Goal: Task Accomplishment & Management: Manage account settings

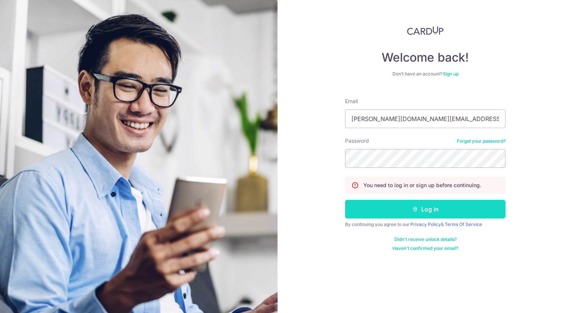
click at [397, 211] on button "Log in" at bounding box center [425, 209] width 160 height 19
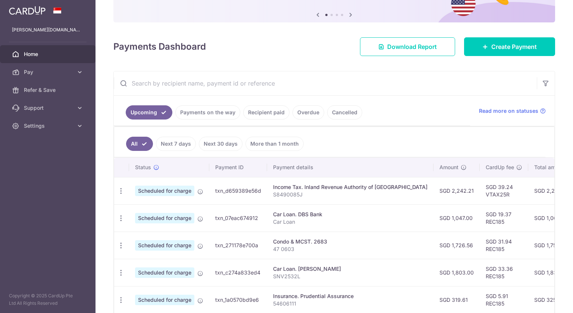
scroll to position [149, 0]
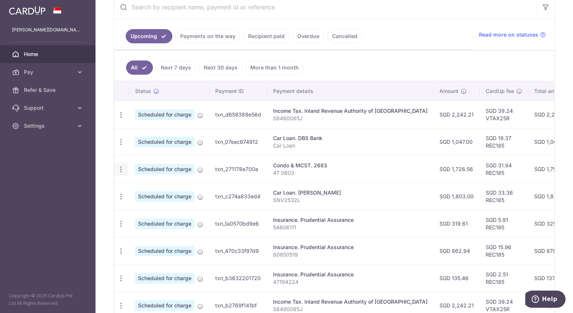
click at [120, 167] on icon "button" at bounding box center [121, 169] width 8 height 8
click at [157, 189] on span "Update payment" at bounding box center [160, 189] width 51 height 9
radio input "true"
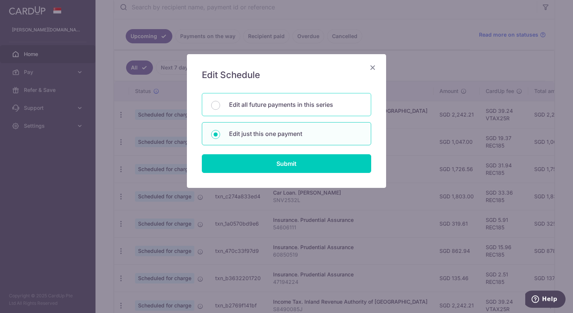
click at [271, 100] on p "Edit all future payments in this series" at bounding box center [295, 104] width 133 height 9
click at [220, 101] on input "Edit all future payments in this series" at bounding box center [215, 105] width 9 height 9
radio input "true"
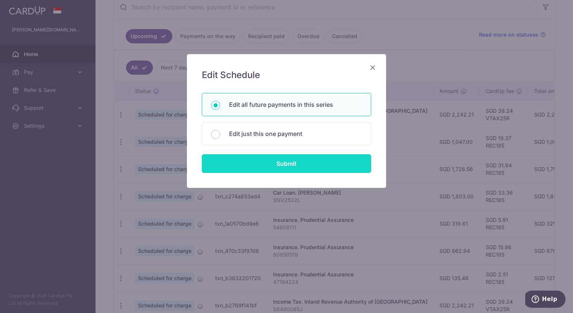
click at [257, 164] on input "Submit" at bounding box center [286, 163] width 169 height 19
radio input "true"
type input "1,726.56"
type input "47 0603"
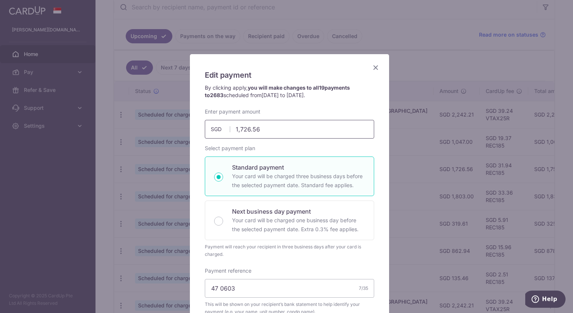
drag, startPoint x: 261, startPoint y: 129, endPoint x: 212, endPoint y: 127, distance: 48.9
click at [213, 125] on input "1,726.56" at bounding box center [289, 129] width 169 height 19
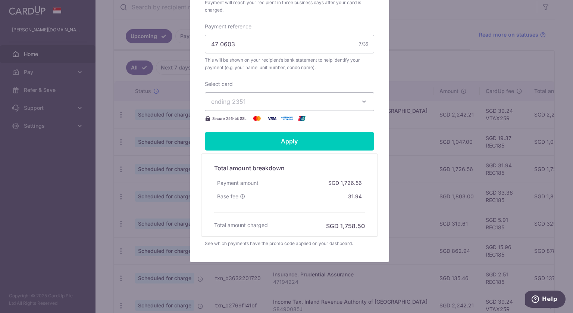
scroll to position [246, 0]
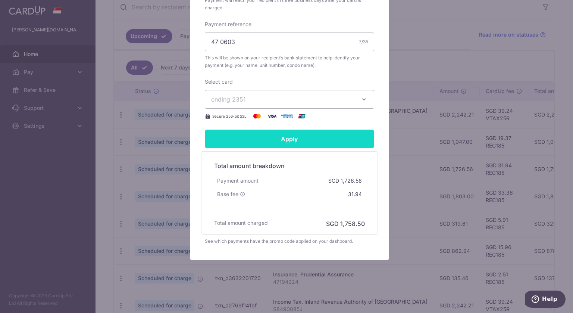
type input "1,752.72"
click at [267, 144] on input "Apply" at bounding box center [289, 138] width 169 height 19
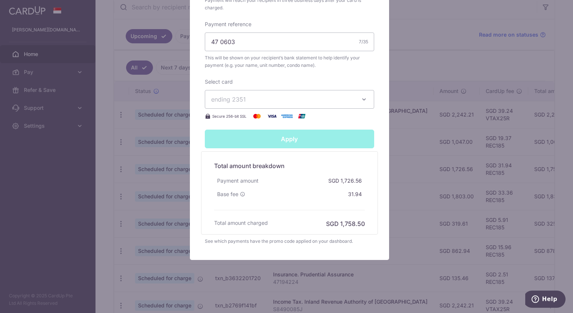
type input "Successfully Applied"
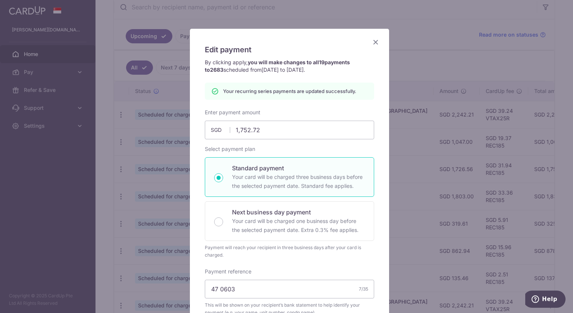
scroll to position [0, 0]
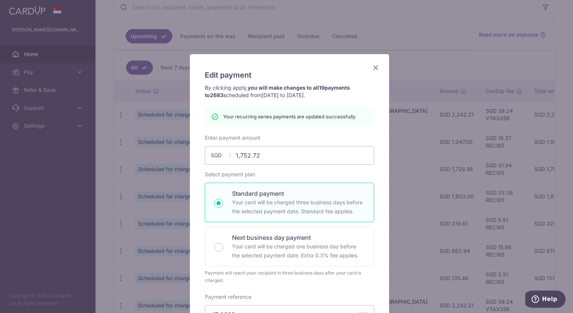
click at [375, 65] on icon "Close" at bounding box center [375, 67] width 9 height 9
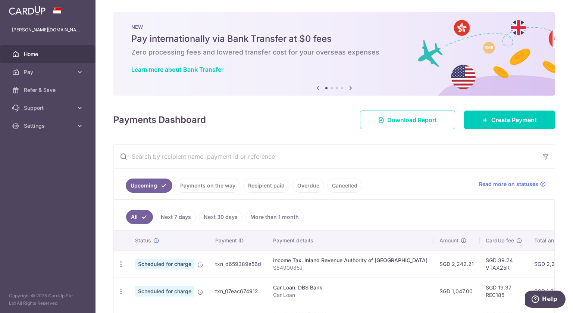
click at [349, 86] on icon at bounding box center [350, 87] width 9 height 9
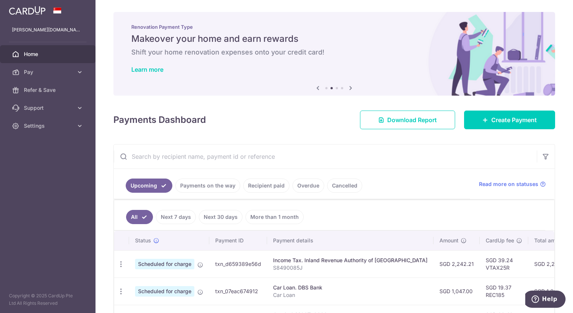
click at [348, 86] on icon at bounding box center [350, 87] width 9 height 9
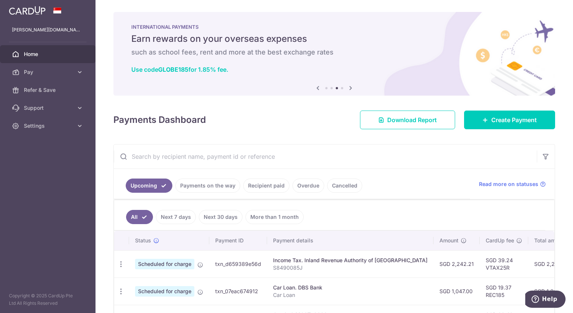
click at [348, 86] on icon at bounding box center [350, 87] width 9 height 9
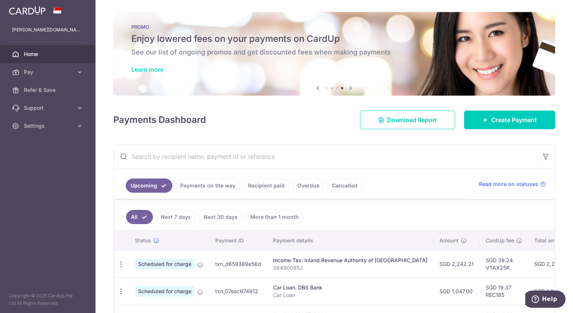
click at [150, 71] on link "Learn more" at bounding box center [147, 69] width 32 height 7
